Goal: Task Accomplishment & Management: Complete application form

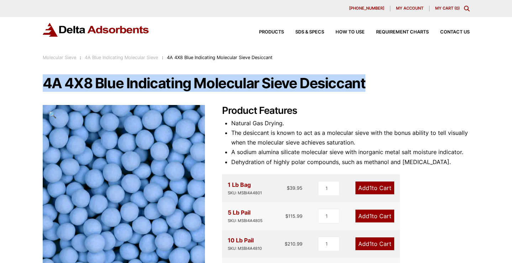
drag, startPoint x: 367, startPoint y: 84, endPoint x: 48, endPoint y: 75, distance: 319.7
click at [47, 76] on h1 "4A 4X8 Blue Indicating Molecular Sieve Desiccant" at bounding box center [256, 83] width 427 height 15
copy h1 "4A 4X8 Blue Indicating Molecular Sieve Desiccant"
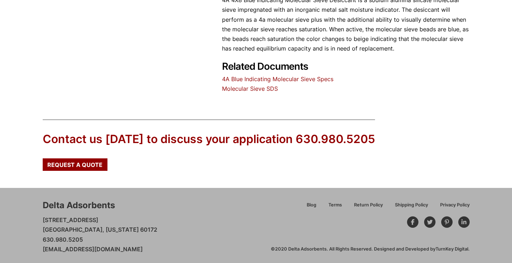
scroll to position [367, 0]
click at [90, 167] on div "Request a Quote" at bounding box center [75, 165] width 65 height 12
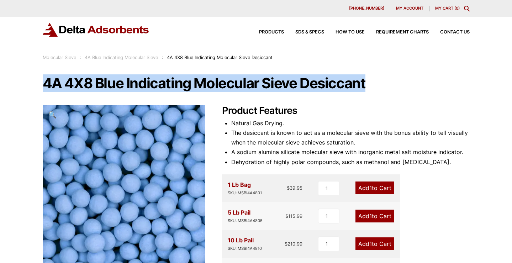
scroll to position [0, 0]
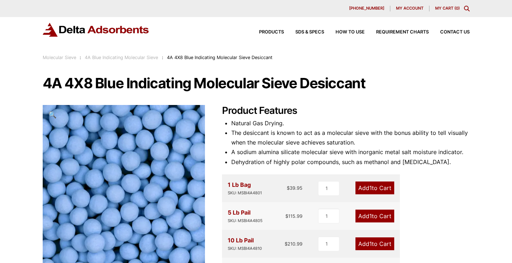
click at [263, 128] on li "The desiccant is known to act as a molecular sieve with the bonus ability to te…" at bounding box center [350, 137] width 238 height 19
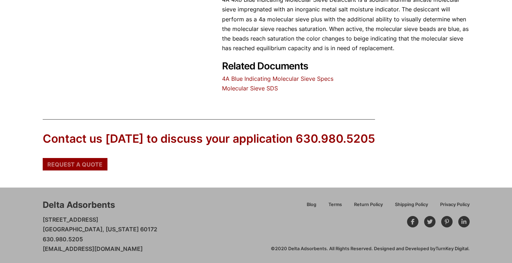
scroll to position [367, 0]
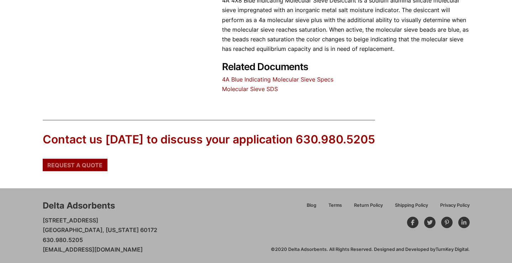
click at [74, 159] on div "Request a Quote" at bounding box center [75, 165] width 65 height 12
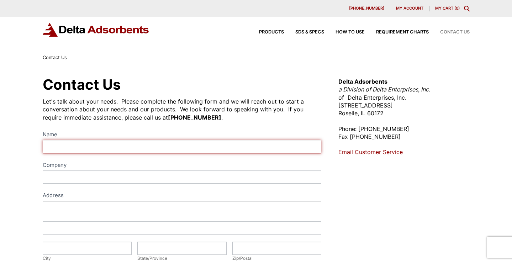
click at [99, 144] on input "Name" at bounding box center [182, 146] width 279 height 13
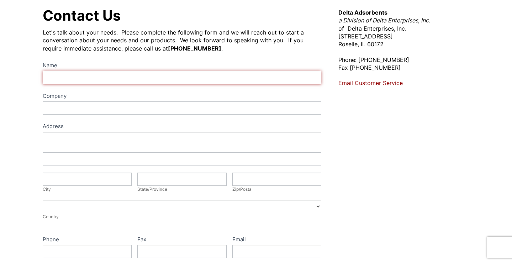
scroll to position [69, 0]
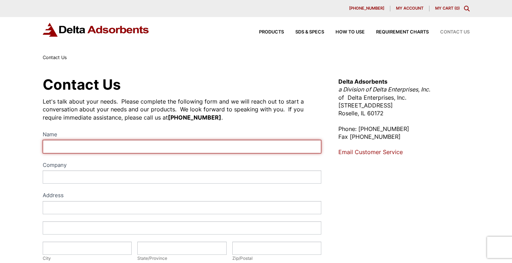
type input "B"
type input "Balasurya Senthilmurugan"
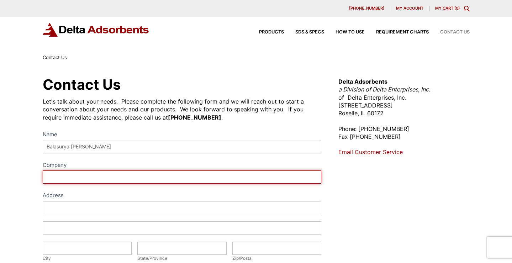
paste input "Institut national de la recherche scientifique - Université du Québec (INRS)"
type input "Institut national de la recherche scientifique - Université du Québec (INRS)"
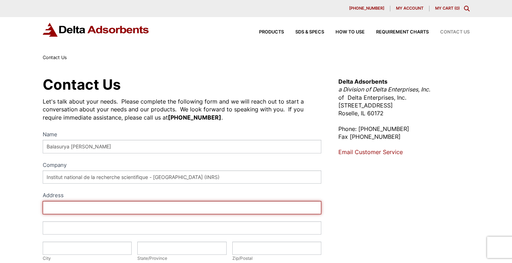
paste input "1650 Lionel-Boulet Blvd. Varennes, Quebec J3X 1P7 Canada"
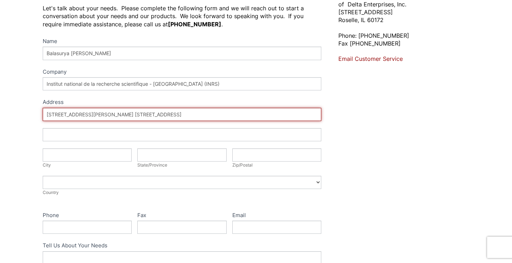
scroll to position [103, 0]
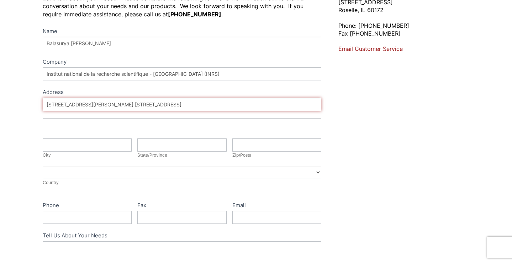
click at [113, 104] on input "1650 Lionel-Boulet Blvd. Varennes, Quebec J3X 1P7 Canada" at bounding box center [182, 104] width 279 height 13
type input "1650 Lionel-Boulet Blvd., Quebec J3X 1P7 Canada"
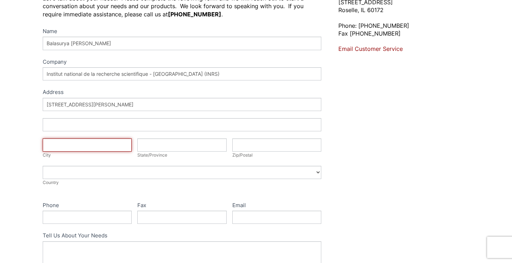
paste input "Varennes"
type input "Varennes"
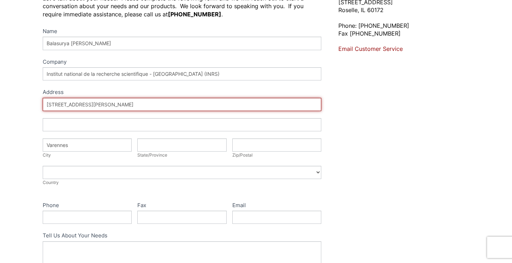
click at [118, 105] on input "1650 Lionel-Boulet Blvd., Quebec J3X 1P7 Canada" at bounding box center [182, 104] width 279 height 13
type input "1650 Lionel-Boulet Blvd., J3X 1P7 Canada"
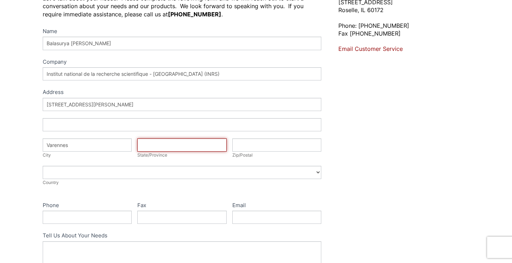
paste input "Quebec"
type input "Quebec"
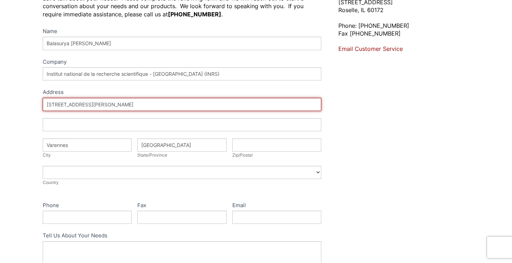
click at [109, 102] on input "1650 Lionel-Boulet Blvd., J3X 1P7 Canada" at bounding box center [182, 104] width 279 height 13
drag, startPoint x: 107, startPoint y: 102, endPoint x: 125, endPoint y: 103, distance: 17.8
click at [125, 103] on input "1650 Lionel-Boulet Blvd., J3X 1P7 Canada" at bounding box center [182, 104] width 279 height 13
type input "1650 Lionel-Boulet Blvd., Canada"
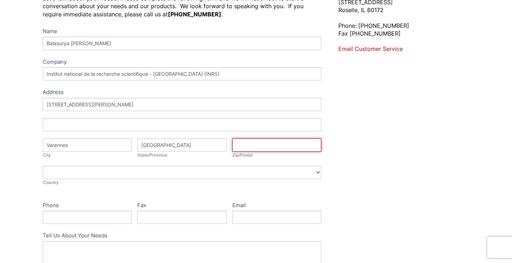
paste input "J3X 1P7"
type input "J3X 1P7"
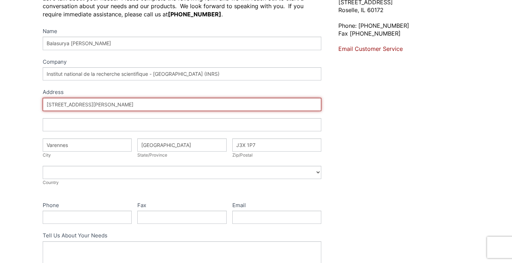
click at [151, 107] on input "1650 Lionel-Boulet Blvd., Canada" at bounding box center [182, 104] width 279 height 13
type input "1650 Lionel-Boulet Blvd.,"
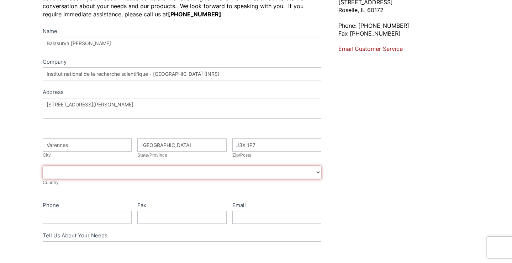
select select "Canada"
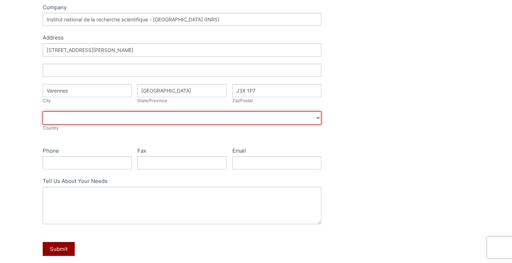
scroll to position [177, 0]
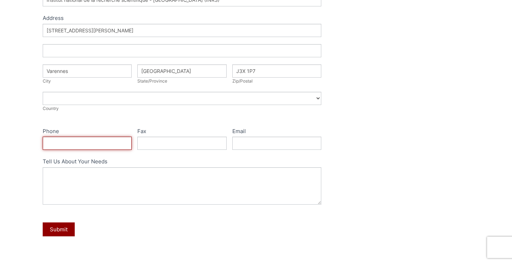
type input "5145715897"
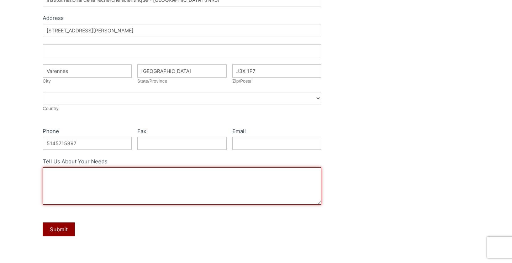
click at [102, 189] on textarea "Tell Us About Your Needs" at bounding box center [182, 185] width 279 height 37
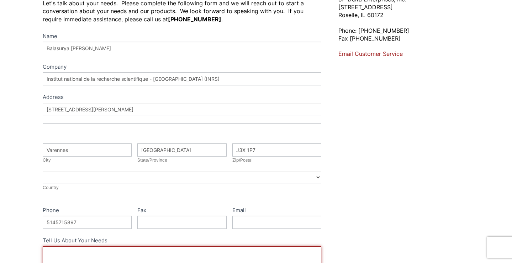
scroll to position [99, 0]
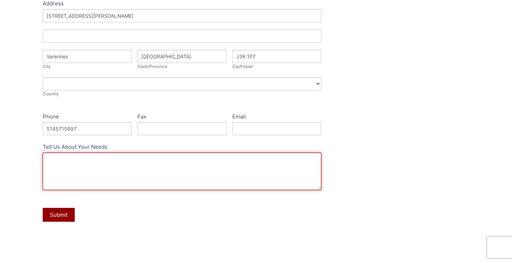
paste textarea "4A 4X8 Blue Indicating Molecular Sieve Desiccant - Delta Adsorbents"
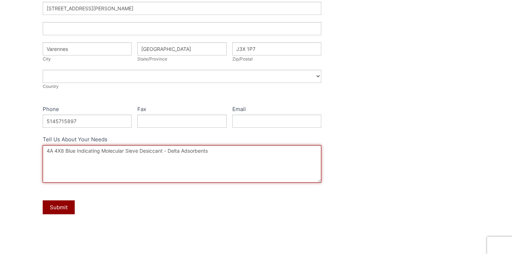
scroll to position [200, 0]
type textarea "4A 4X8 Blue Indicating Molecular Sieve Desiccant - Delta Adsorbents 1 LB bag"
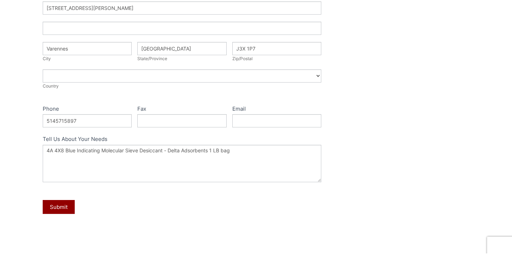
click at [76, 204] on div "Submit" at bounding box center [182, 206] width 279 height 21
click at [64, 207] on button "Submit" at bounding box center [59, 207] width 32 height 14
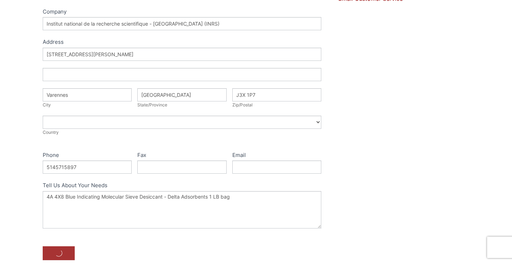
click at [95, 243] on div "Submit" at bounding box center [182, 253] width 279 height 21
click at [50, 246] on button "Submit" at bounding box center [59, 253] width 32 height 14
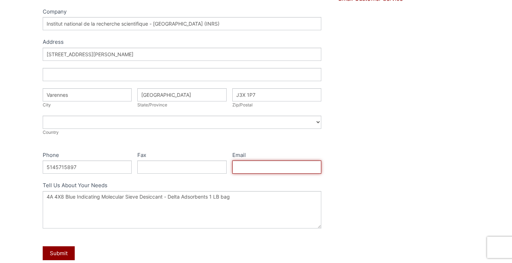
scroll to position [173, 0]
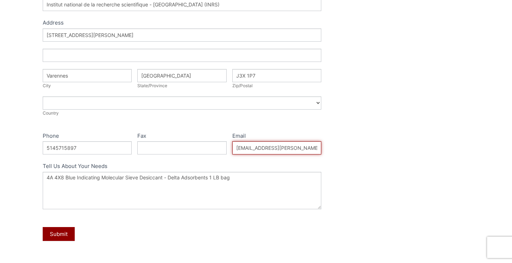
type input "balasurya.senthilmurugan@inrs.ca"
click at [146, 217] on div "Name Balasurya Senthilmurugan Company Institut national de la recherche scienti…" at bounding box center [182, 104] width 279 height 294
click at [69, 236] on button "Submit" at bounding box center [59, 234] width 32 height 14
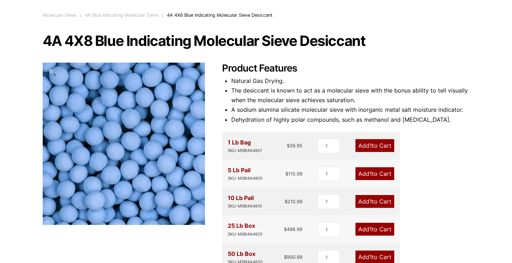
scroll to position [58, 0]
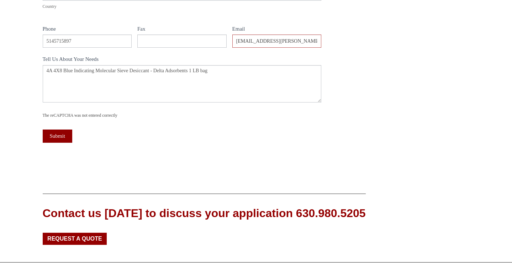
scroll to position [310, 0]
click at [97, 110] on div "The reCAPTCHA was not entered correctly" at bounding box center [182, 114] width 279 height 9
click at [97, 115] on div "The reCAPTCHA was not entered correctly" at bounding box center [182, 115] width 279 height 7
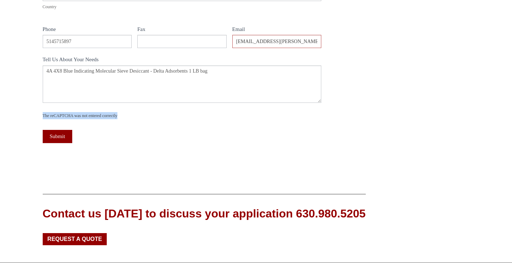
click at [97, 115] on div "The reCAPTCHA was not entered correctly" at bounding box center [182, 115] width 279 height 7
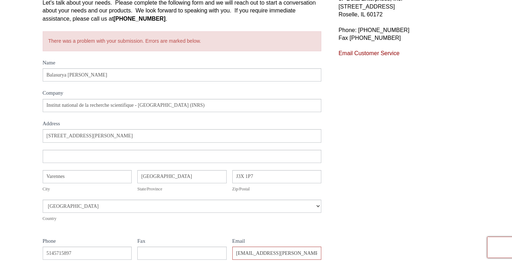
scroll to position [97, 0]
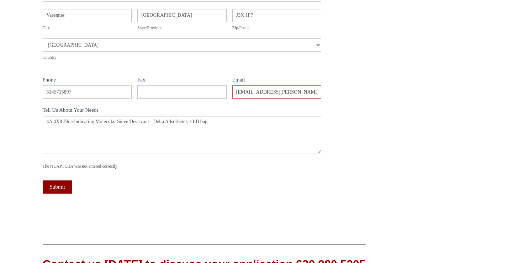
scroll to position [260, 0]
click at [63, 184] on button "Submit" at bounding box center [58, 186] width 30 height 13
